Goal: Task Accomplishment & Management: Complete application form

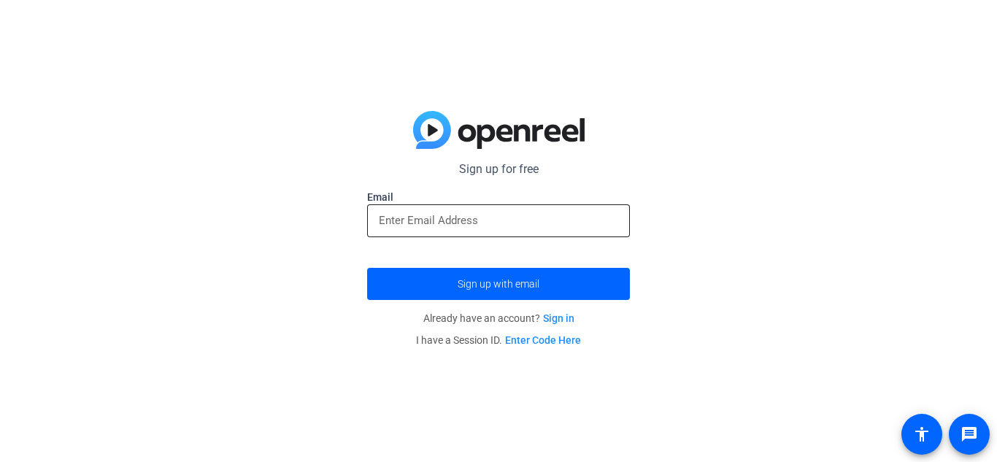
click at [570, 222] on input "email" at bounding box center [498, 221] width 239 height 18
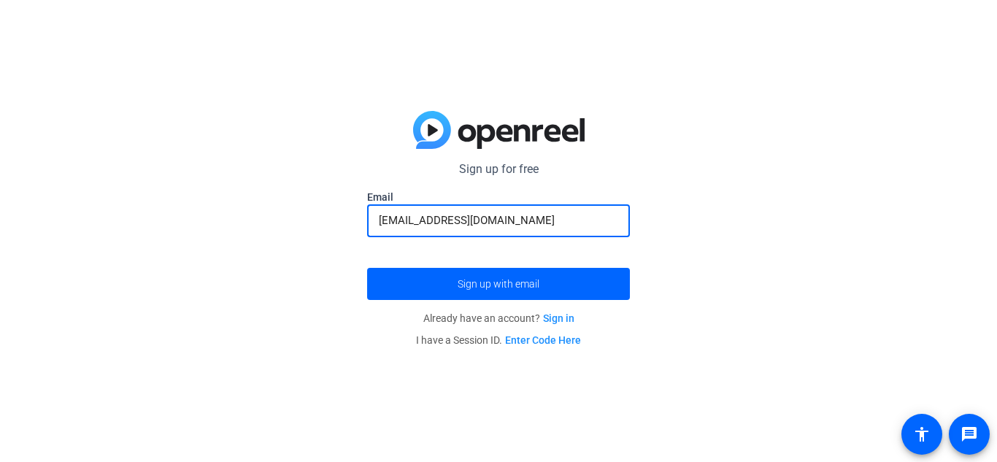
type input "[EMAIL_ADDRESS][DOMAIN_NAME]"
click at [367, 268] on button "Sign up with email" at bounding box center [498, 284] width 263 height 32
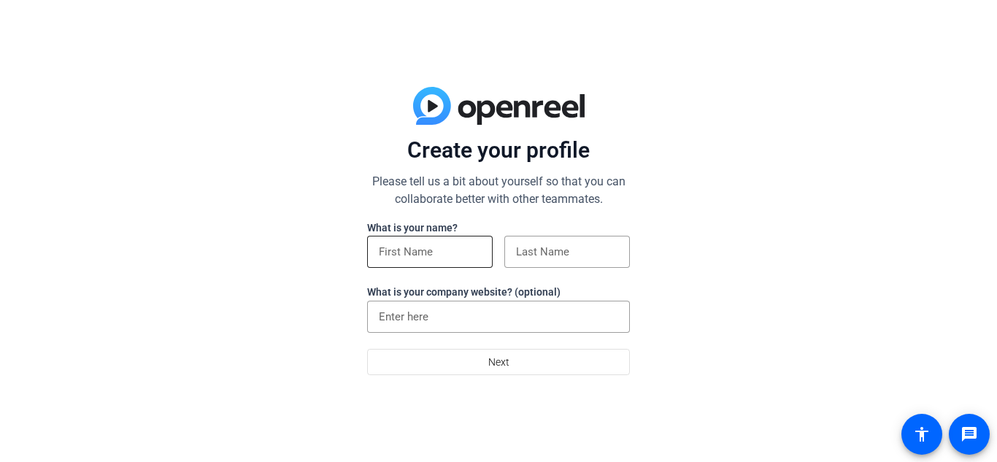
click at [436, 258] on input at bounding box center [430, 252] width 102 height 18
type input "[PERSON_NAME]"
click at [552, 258] on input at bounding box center [567, 252] width 102 height 18
type input "Stai"
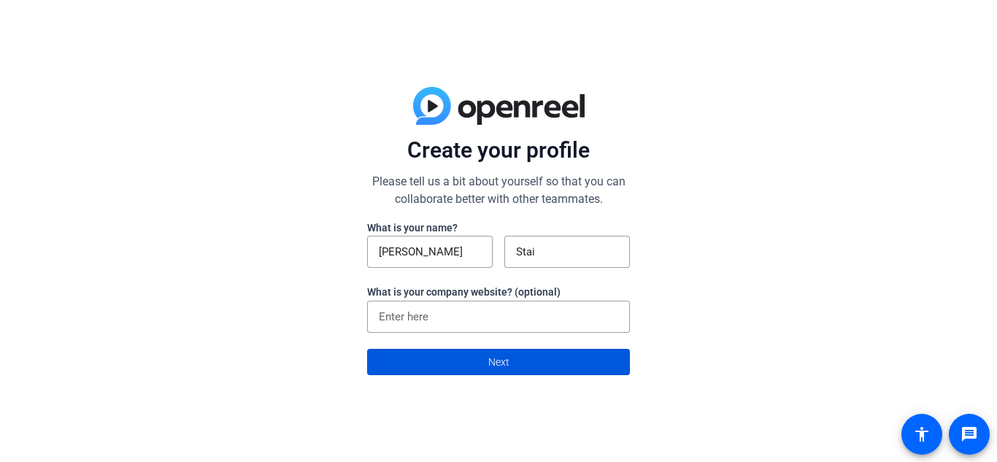
click at [533, 362] on span at bounding box center [498, 362] width 261 height 35
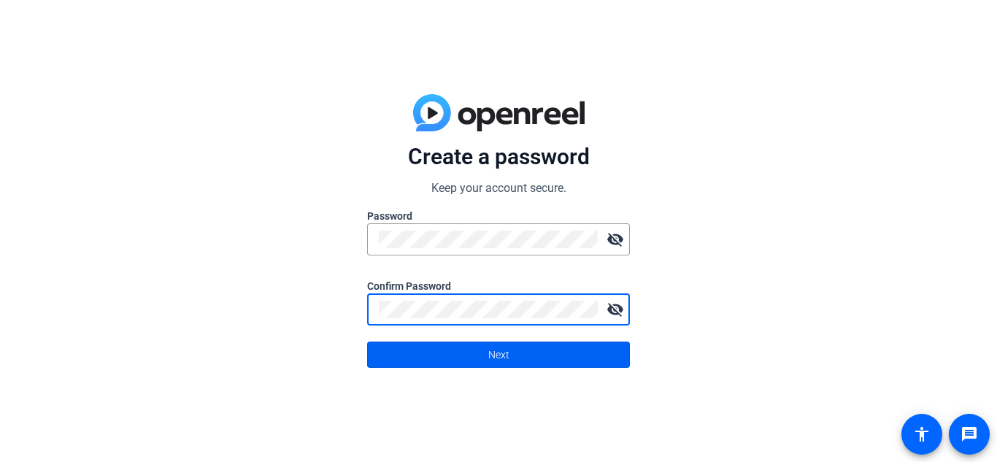
click at [410, 353] on span at bounding box center [498, 354] width 261 height 35
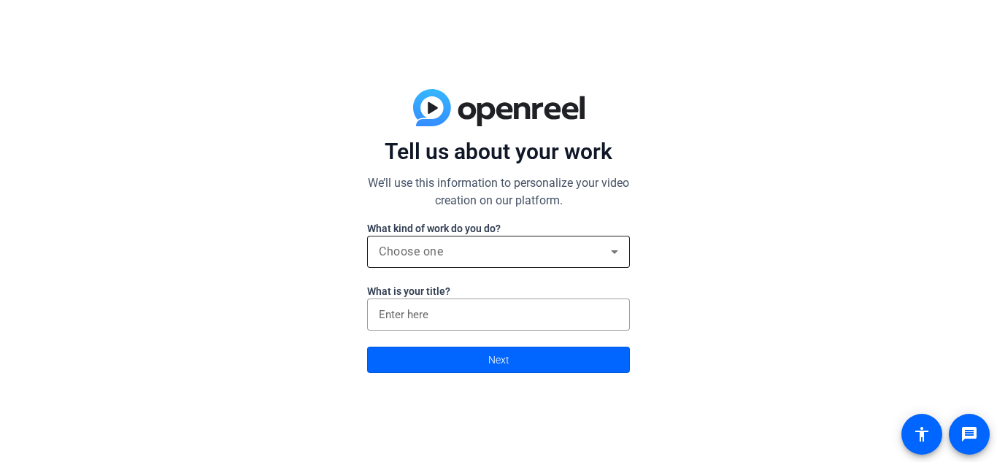
click at [562, 257] on div "Choose one" at bounding box center [495, 252] width 232 height 18
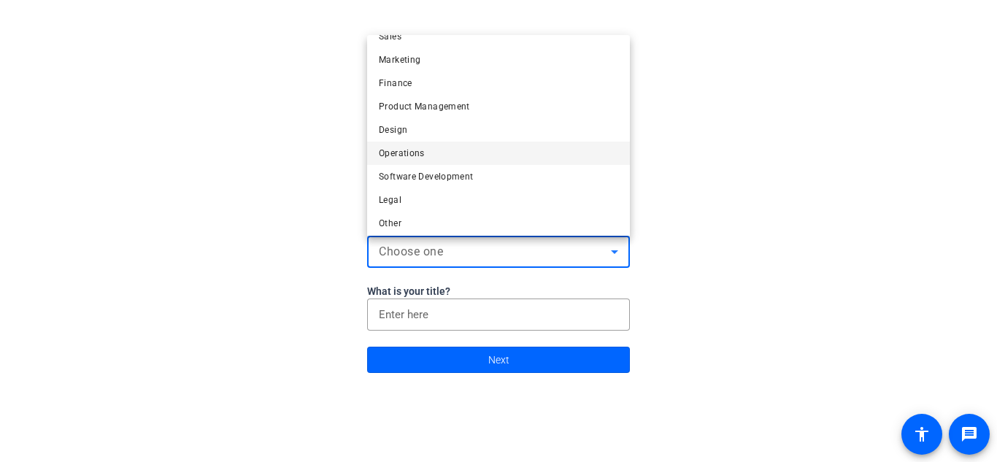
scroll to position [45, 0]
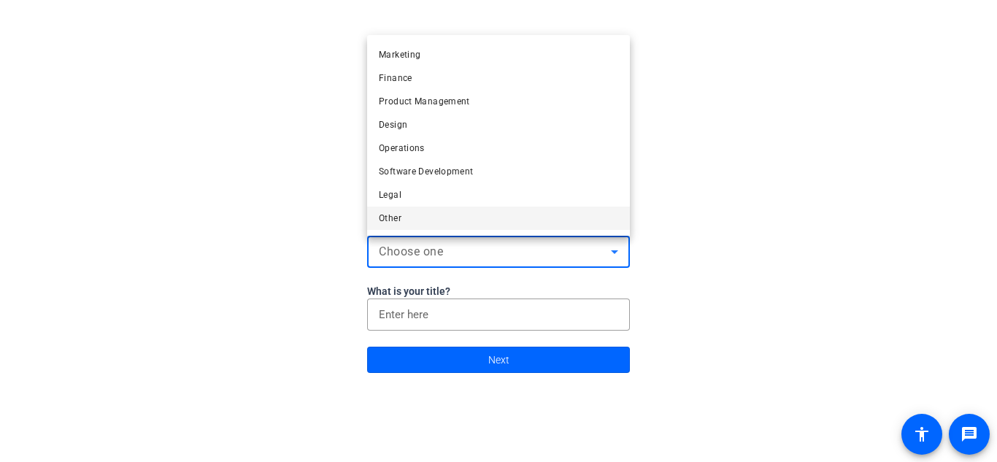
click at [436, 223] on mat-option "Other" at bounding box center [498, 218] width 263 height 23
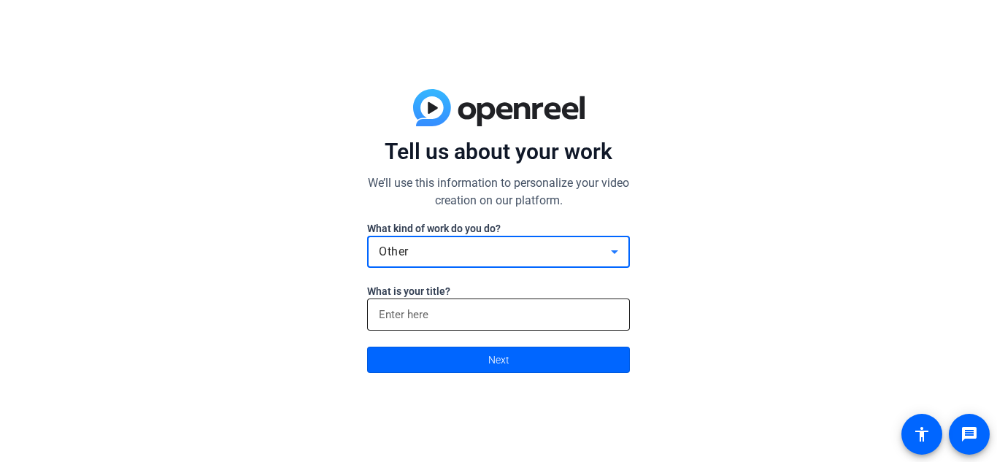
click at [446, 315] on input at bounding box center [498, 315] width 239 height 18
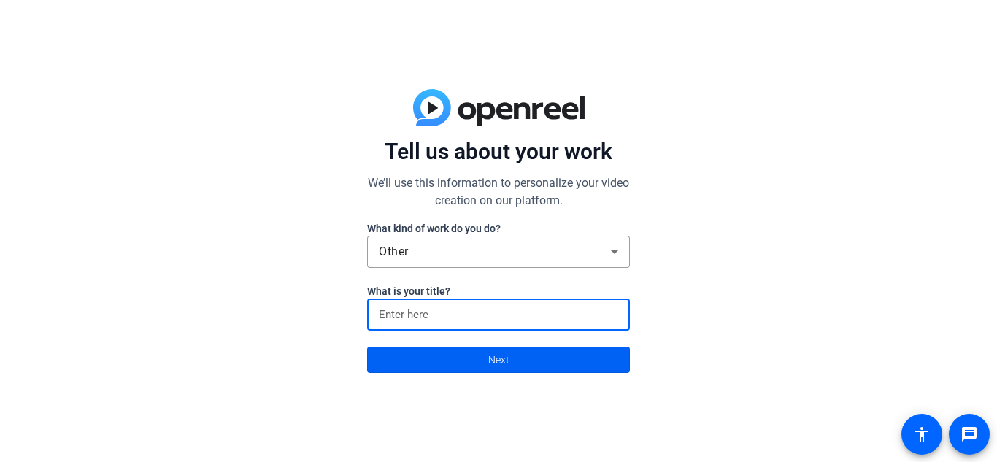
click at [453, 366] on span at bounding box center [498, 359] width 261 height 35
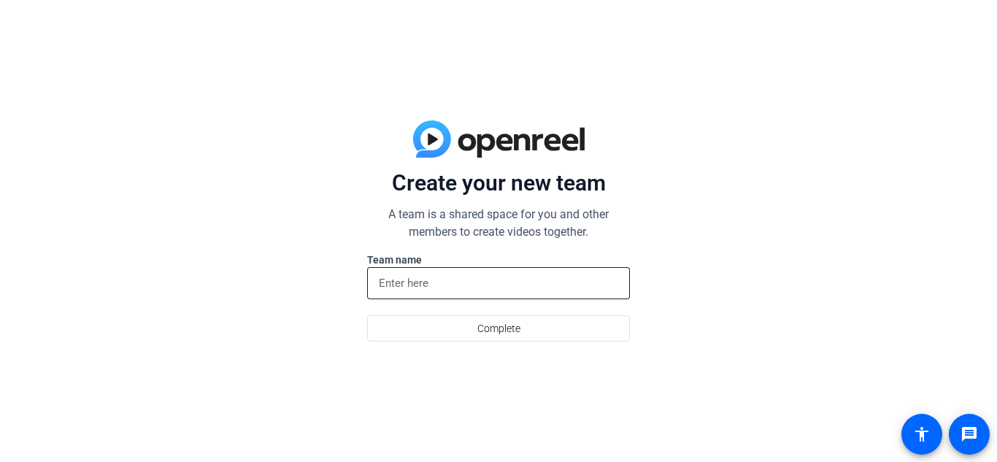
click at [410, 290] on input at bounding box center [498, 283] width 239 height 18
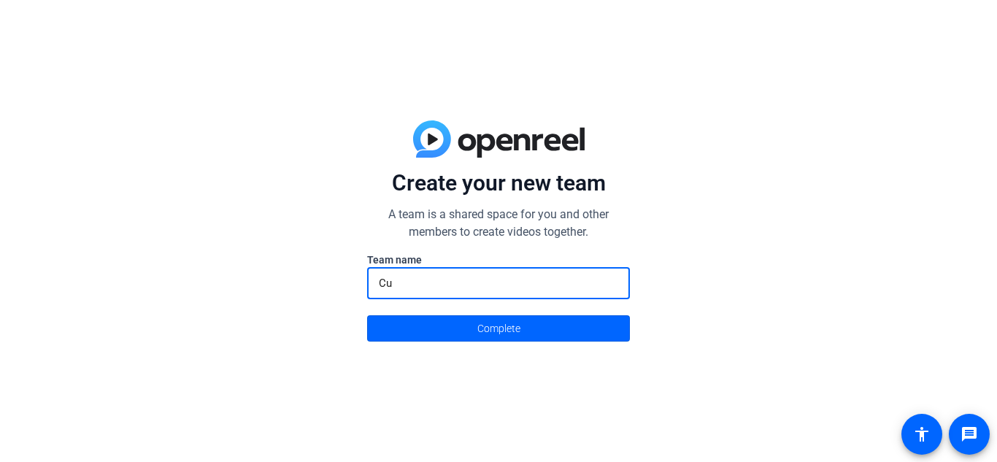
type input "C"
type input "HIIIIIIIIIIII"
type input "Hiiiiii"
click at [405, 344] on span at bounding box center [498, 328] width 261 height 35
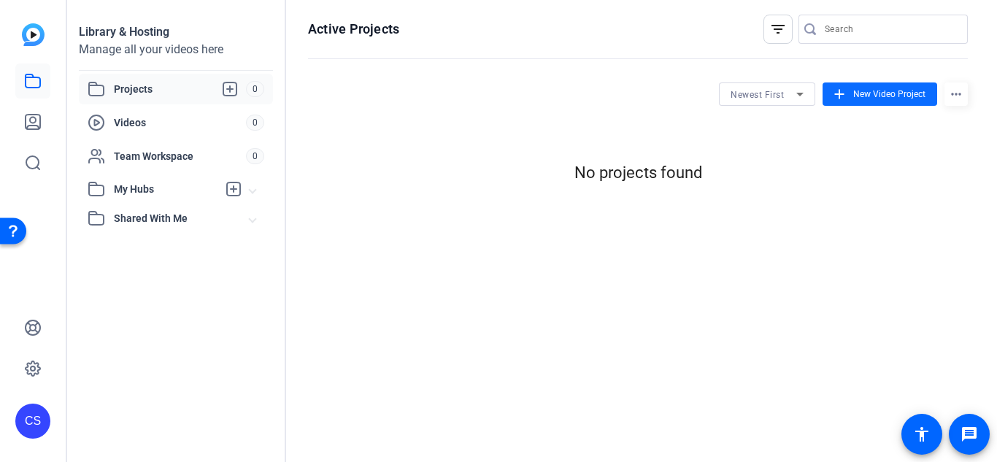
click at [904, 98] on span "New Video Project" at bounding box center [889, 94] width 72 height 13
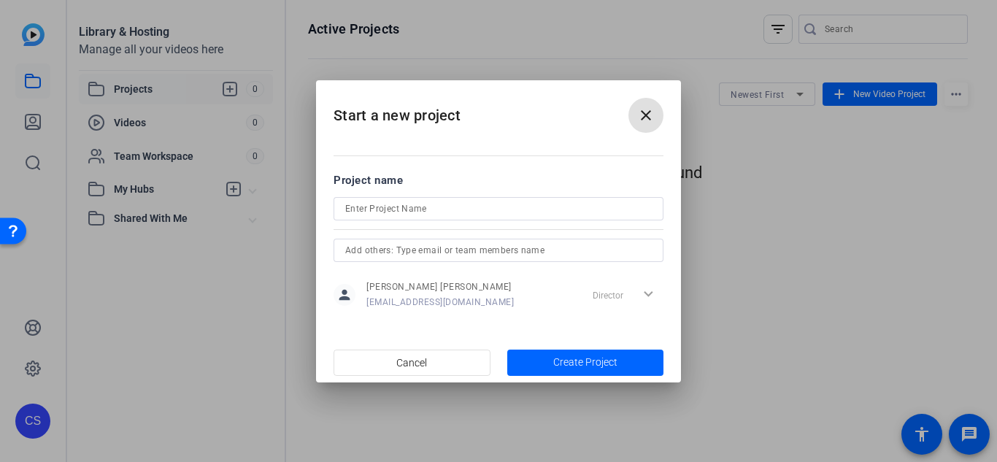
click at [486, 212] on input at bounding box center [498, 209] width 307 height 18
type input "Norovirus"
click at [426, 252] on input "text" at bounding box center [498, 251] width 307 height 18
click at [591, 355] on span "Create Project" at bounding box center [585, 362] width 64 height 15
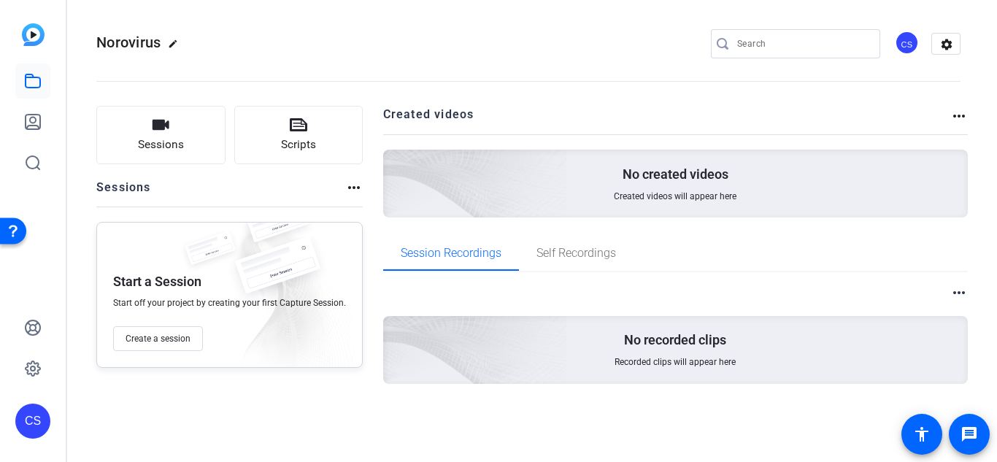
click at [483, 166] on img at bounding box center [394, 163] width 348 height 317
click at [143, 138] on span "Sessions" at bounding box center [161, 145] width 46 height 17
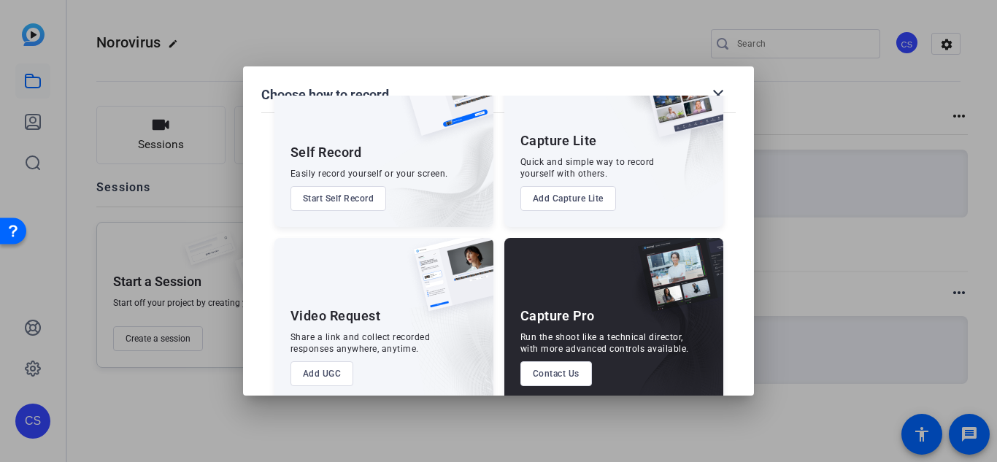
scroll to position [83, 0]
